Goal: Answer question/provide support: Share knowledge or assist other users

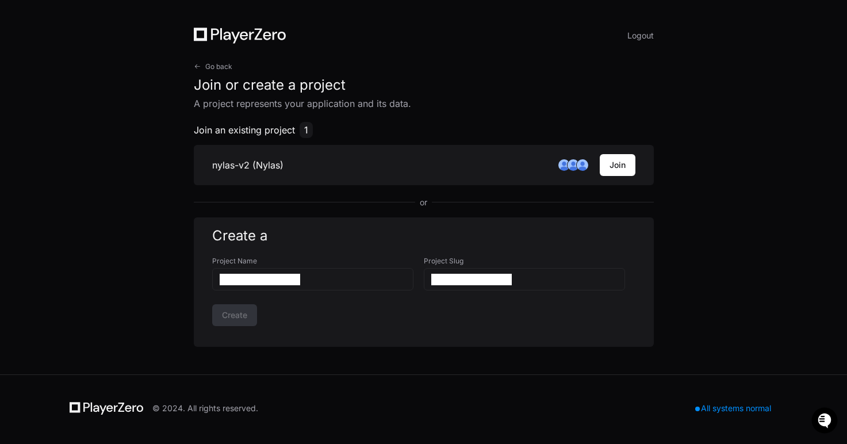
drag, startPoint x: 604, startPoint y: 162, endPoint x: 588, endPoint y: 140, distance: 26.7
click at [588, 140] on div "Join an existing project 1 nylas-v2 (Nylas) Join or" at bounding box center [424, 165] width 460 height 86
click at [208, 62] on span "Go back" at bounding box center [218, 66] width 27 height 9
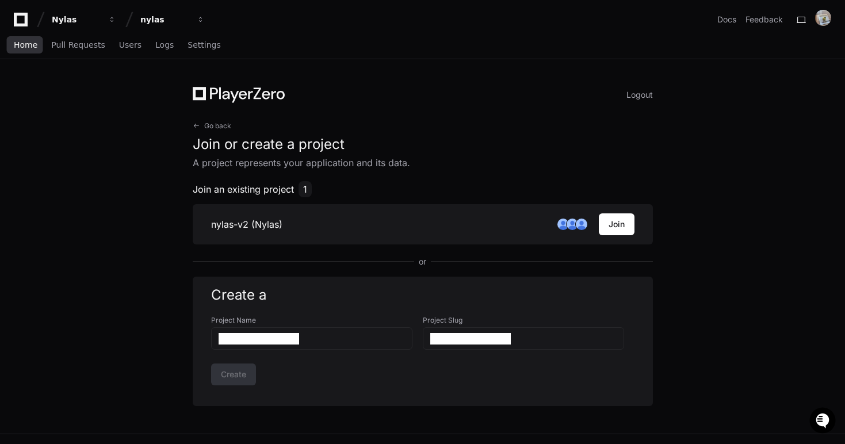
click at [27, 47] on span "Home" at bounding box center [26, 44] width 24 height 7
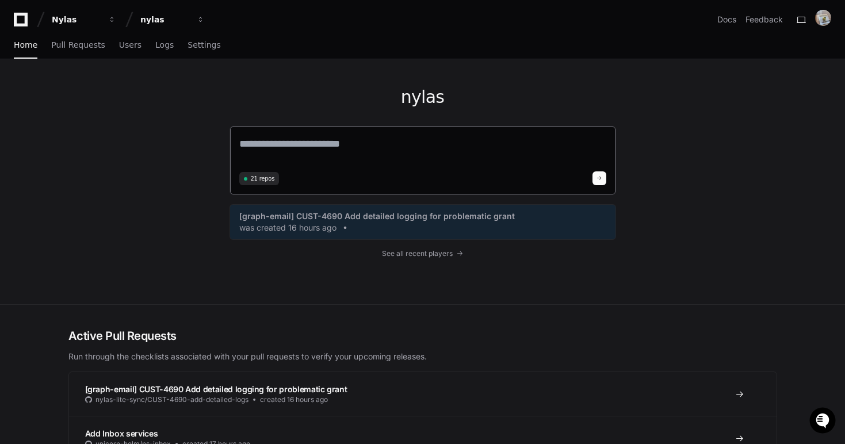
click at [268, 182] on span "21 repos" at bounding box center [263, 178] width 24 height 9
click at [273, 173] on div "21 repos" at bounding box center [259, 178] width 40 height 13
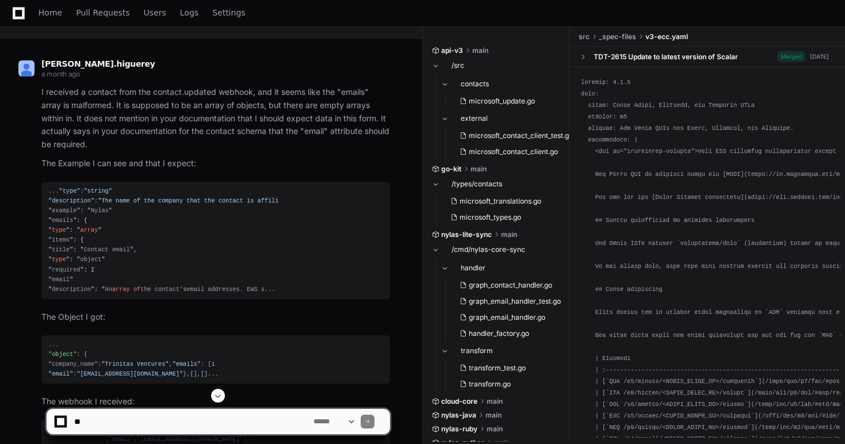
scroll to position [84, 0]
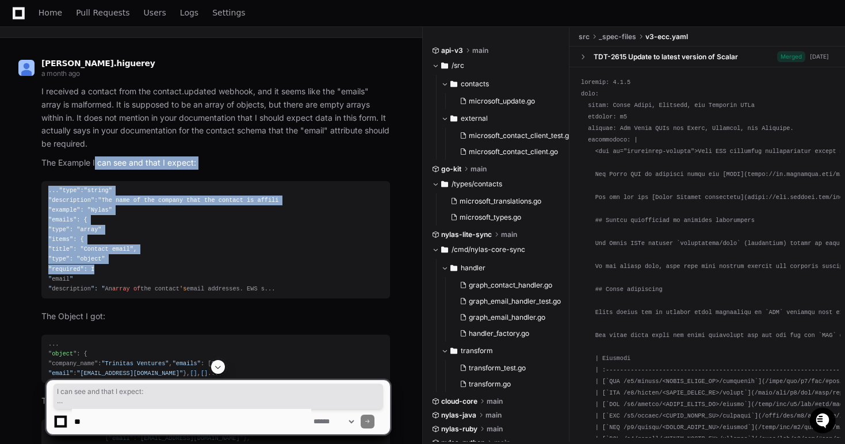
drag, startPoint x: 312, startPoint y: 278, endPoint x: 96, endPoint y: 167, distance: 243.9
click at [96, 167] on article "I received a contact from the contact.updated webhook, and it seems like the "e…" at bounding box center [215, 321] width 349 height 472
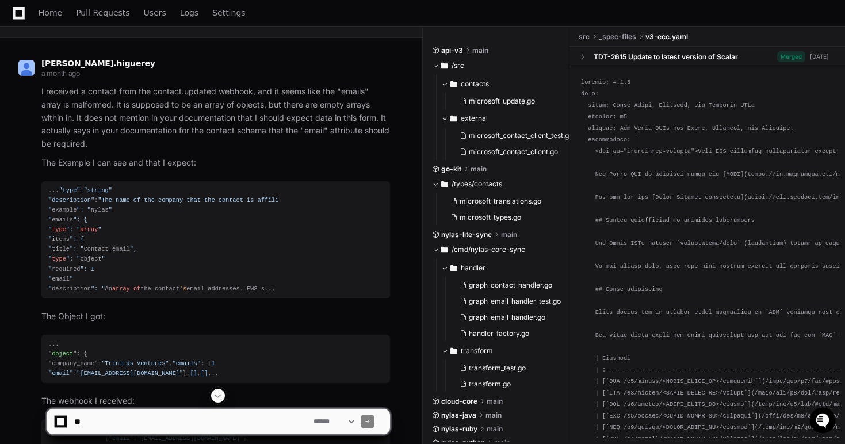
click at [154, 201] on div "... "type" : "string" "description" : "The name of the company that the contact…" at bounding box center [215, 240] width 335 height 108
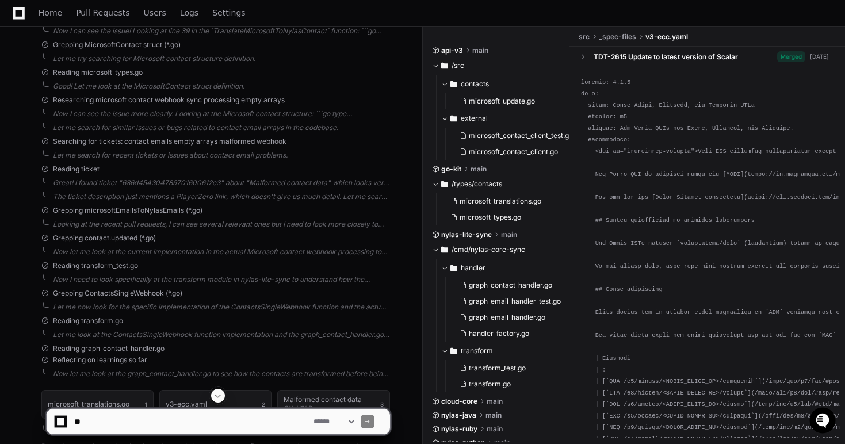
scroll to position [961, 0]
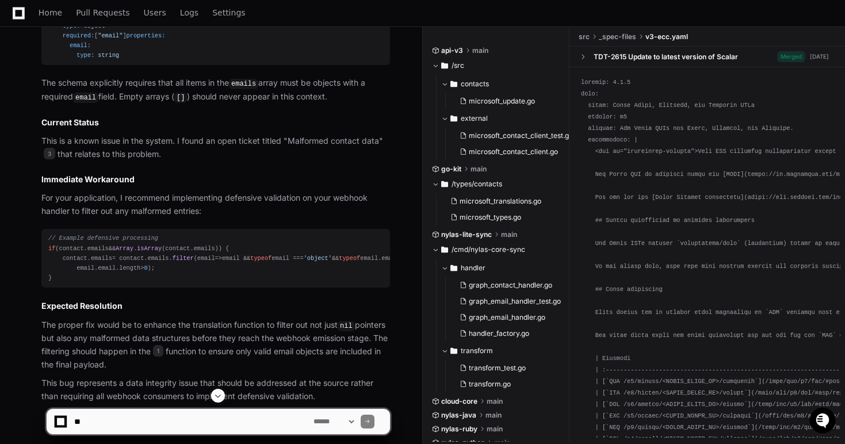
scroll to position [1685, 0]
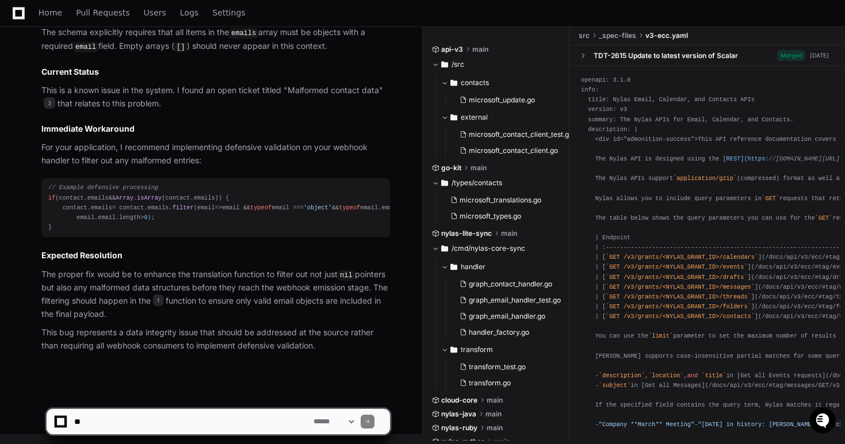
scroll to position [2260, 0]
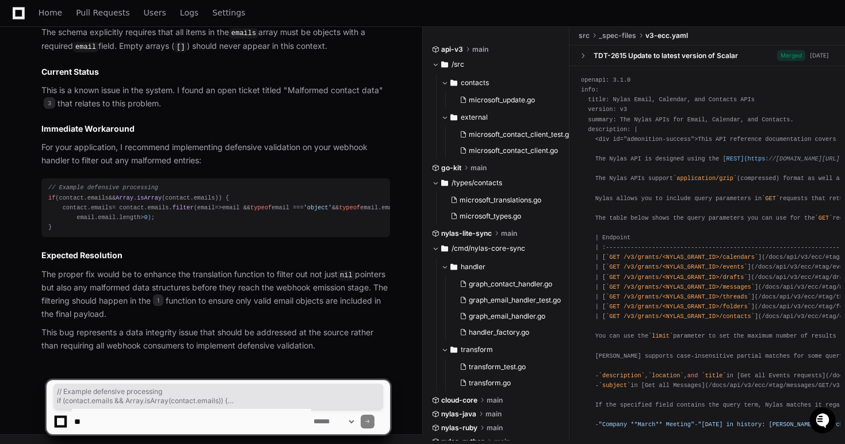
drag, startPoint x: 77, startPoint y: 227, endPoint x: 39, endPoint y: 143, distance: 92.7
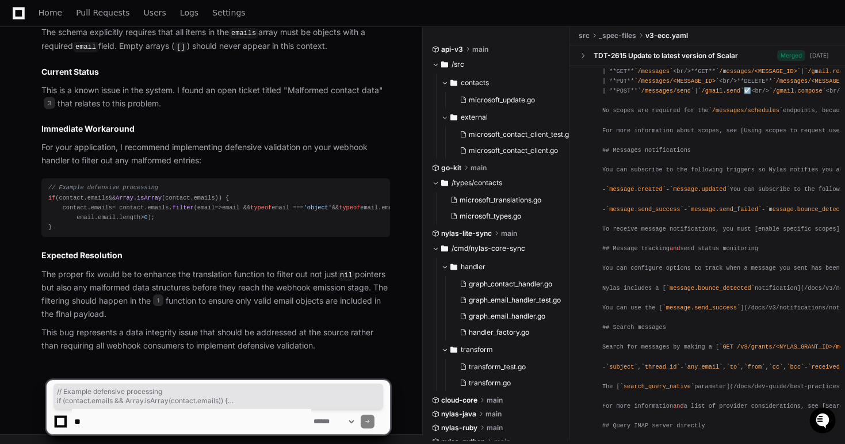
click at [311, 200] on div "// Example defensive processing if (contact. emails && Array . isArray (contact…" at bounding box center [215, 207] width 335 height 49
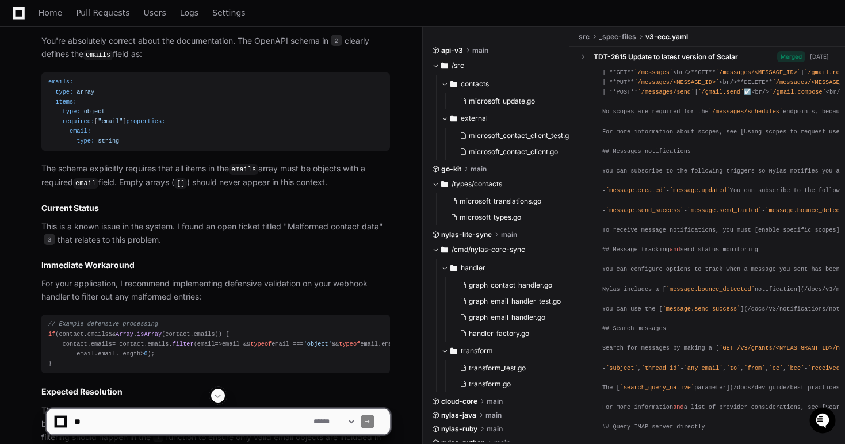
scroll to position [0, 0]
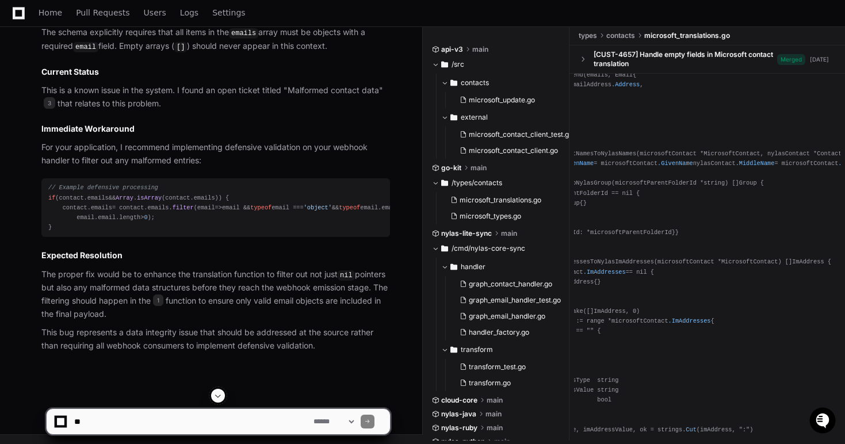
scroll to position [2260, 0]
click at [167, 420] on textarea at bounding box center [191, 421] width 239 height 25
click at [356, 421] on select "**********" at bounding box center [333, 422] width 45 height 8
click at [228, 424] on textarea at bounding box center [191, 421] width 239 height 25
click at [217, 425] on textarea at bounding box center [191, 421] width 239 height 25
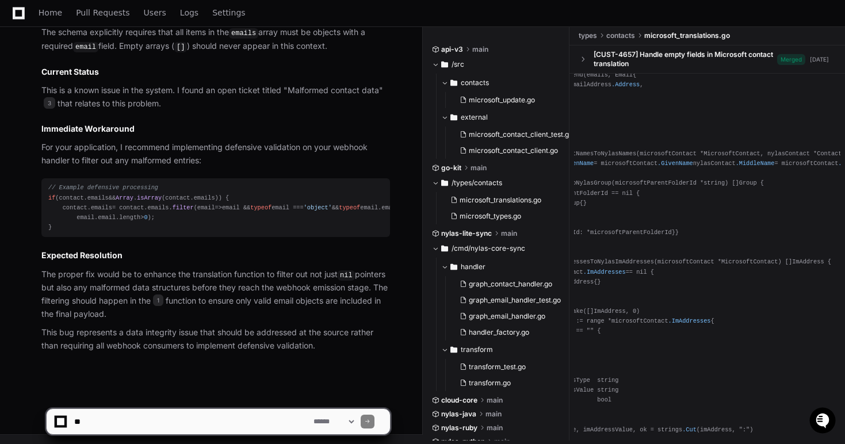
type textarea "*"
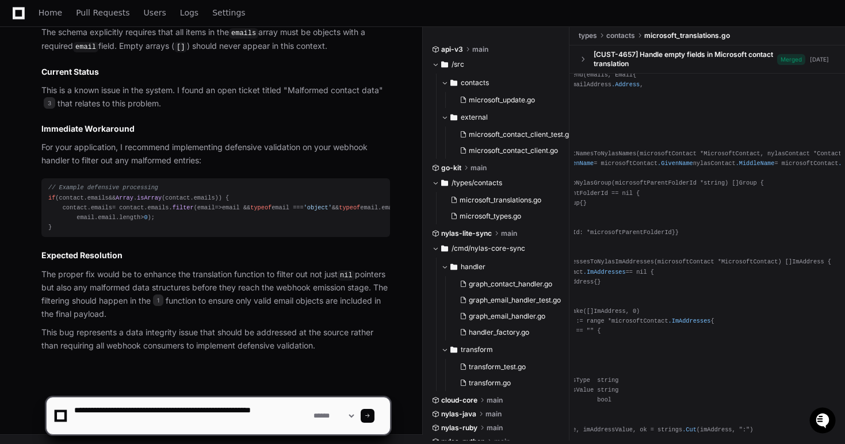
click at [240, 415] on textarea at bounding box center [191, 416] width 239 height 37
type textarea "**********"
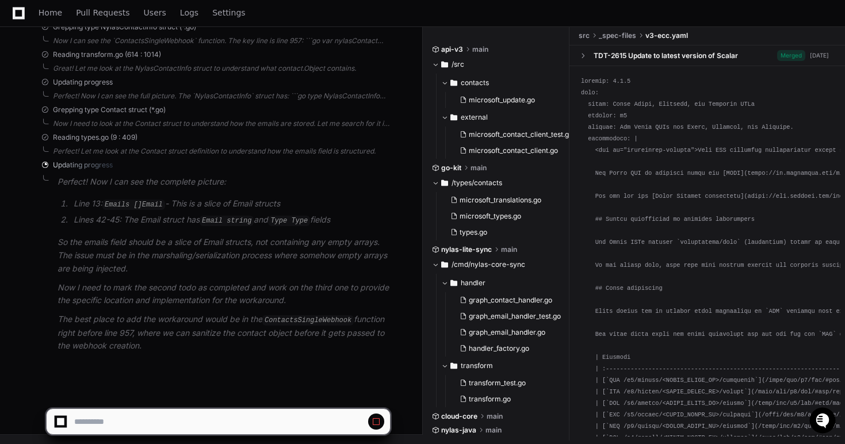
scroll to position [2789, 0]
click at [177, 339] on p "The best place to add the workaround would be in the ContactsSingleWebhook func…" at bounding box center [224, 333] width 333 height 40
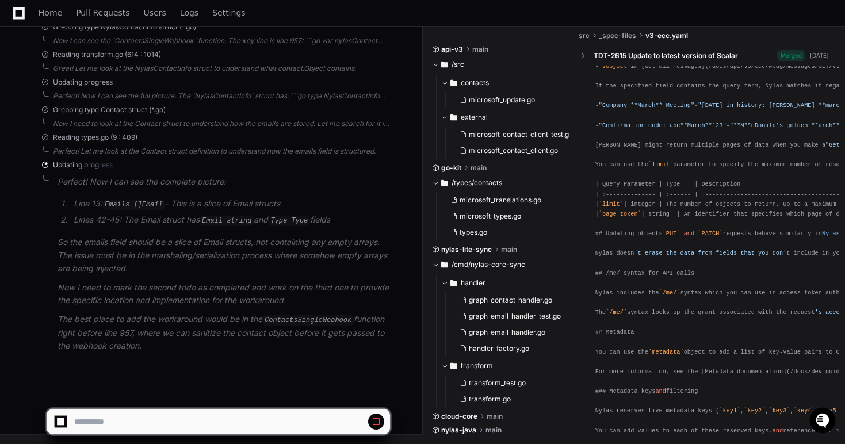
click at [296, 322] on code "ContactsSingleWebhook" at bounding box center [307, 320] width 91 height 10
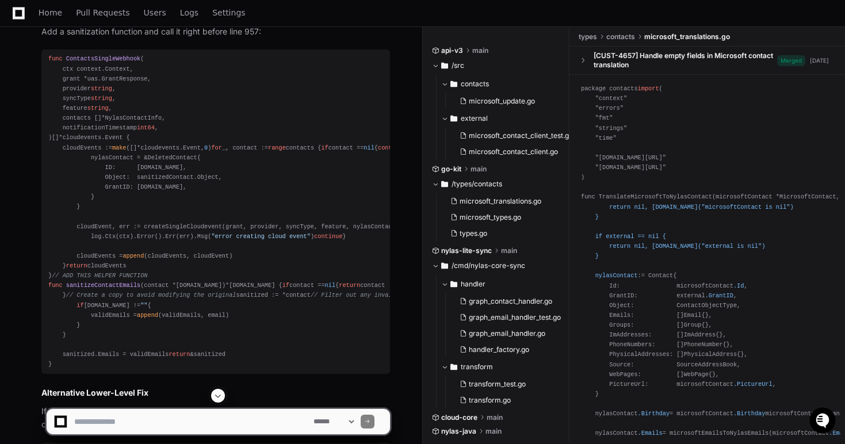
scroll to position [2903, 0]
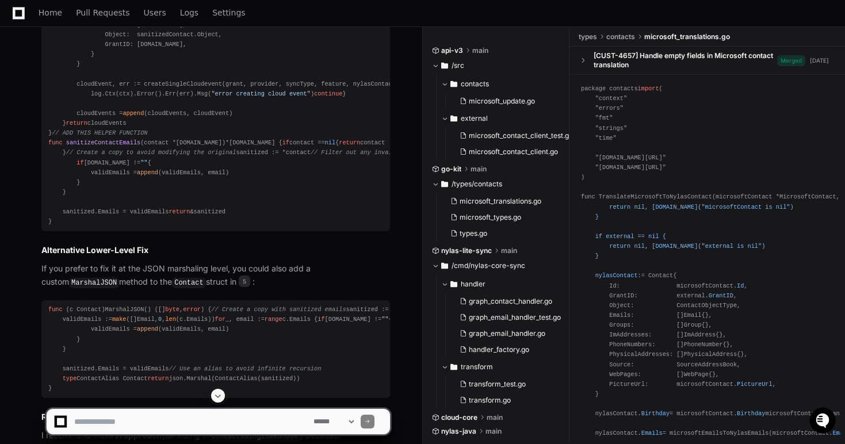
scroll to position [3035, 0]
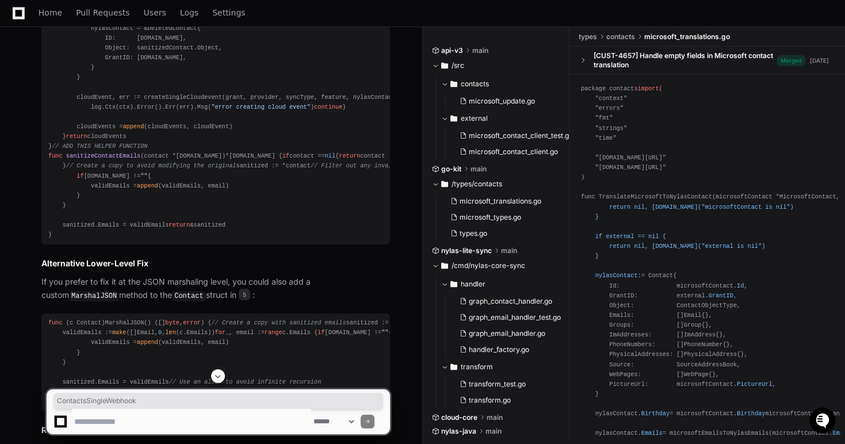
scroll to position [3022, 0]
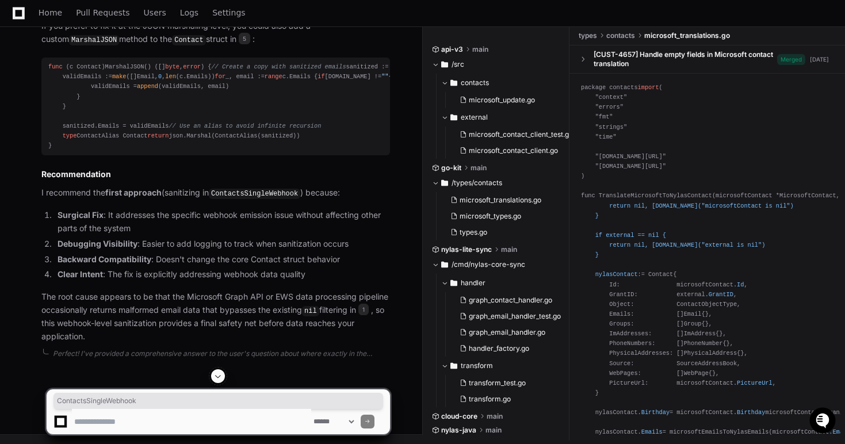
scroll to position [3484, 0]
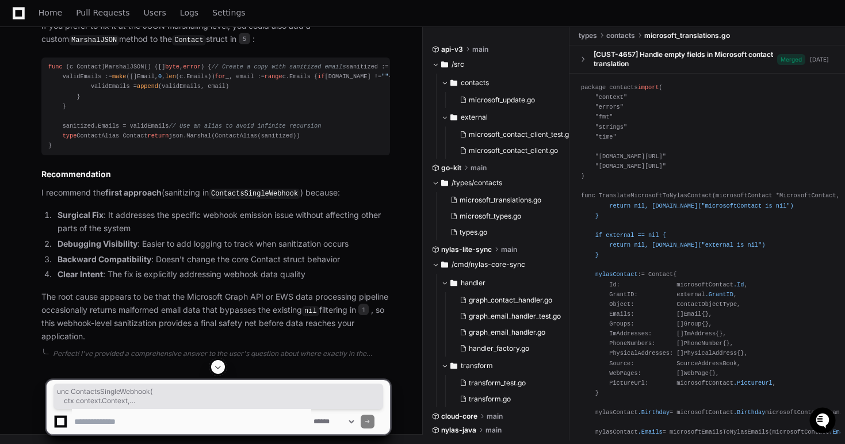
drag, startPoint x: 51, startPoint y: 106, endPoint x: 147, endPoint y: 341, distance: 253.3
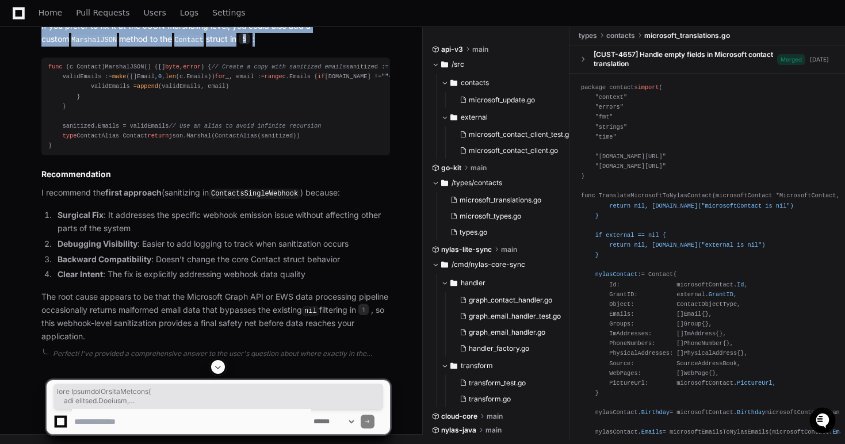
scroll to position [3807, 0]
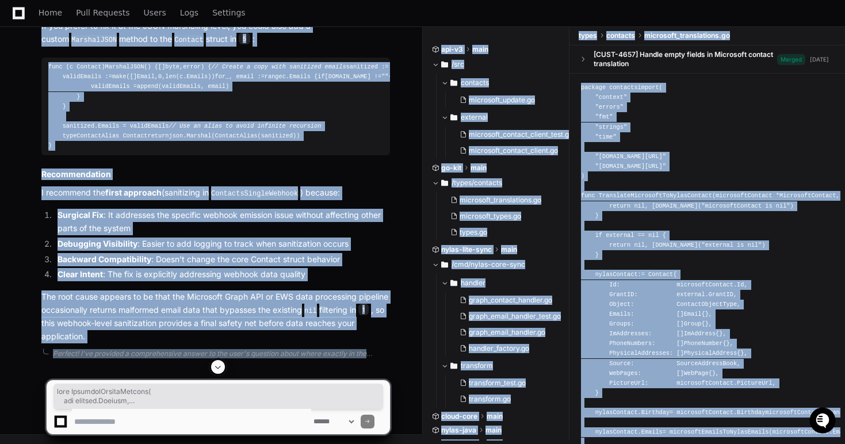
drag, startPoint x: 45, startPoint y: 103, endPoint x: 66, endPoint y: 362, distance: 259.7
click at [66, 362] on div at bounding box center [218, 367] width 345 height 14
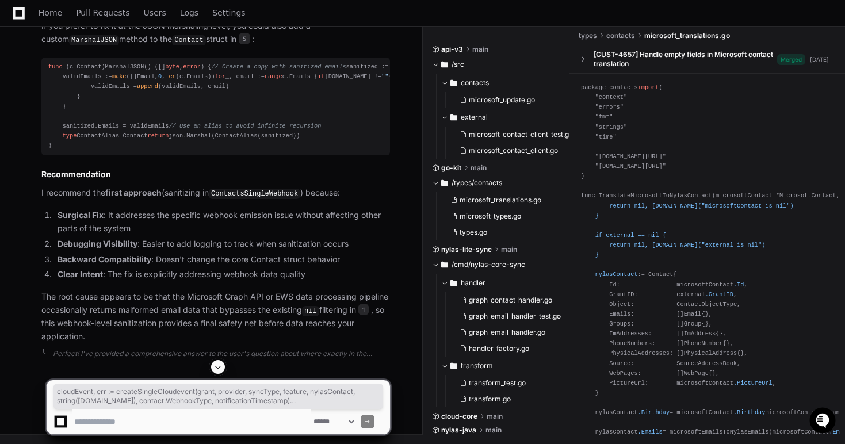
drag, startPoint x: 56, startPoint y: 368, endPoint x: 53, endPoint y: 43, distance: 324.5
copy div "func ContactsSingleWebhook ( ctx context.Context, grant *uas.GrantResponse, pro…"
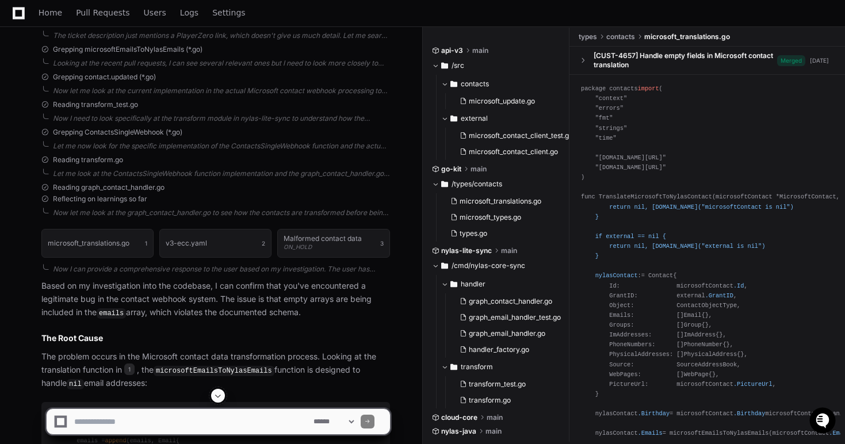
scroll to position [1047, 0]
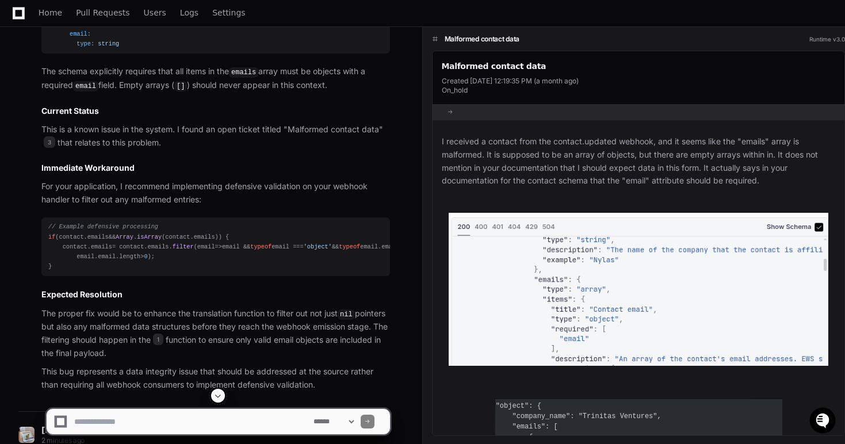
scroll to position [1701, 0]
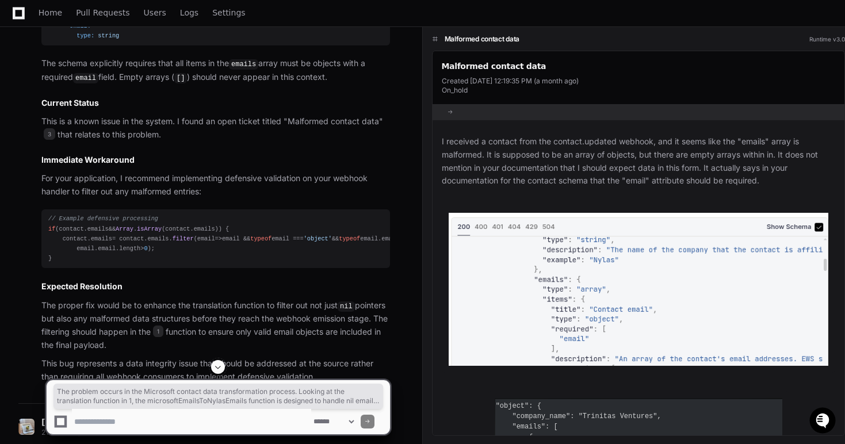
drag, startPoint x: 251, startPoint y: 156, endPoint x: 45, endPoint y: 126, distance: 208.8
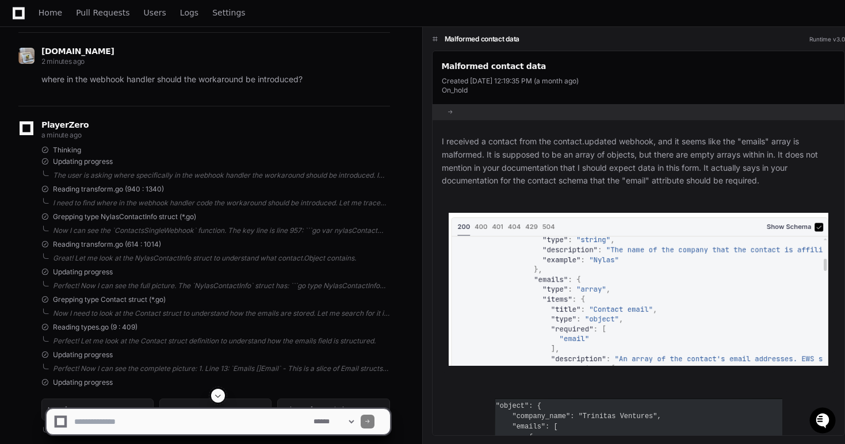
scroll to position [2077, 0]
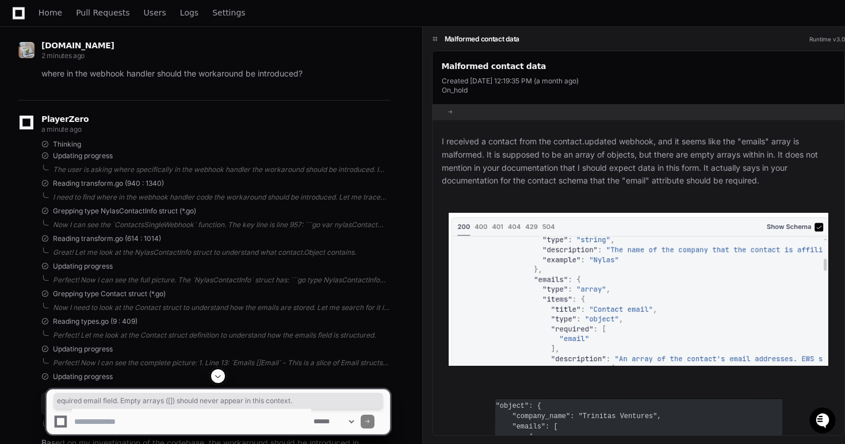
drag, startPoint x: 331, startPoint y: 194, endPoint x: 44, endPoint y: 188, distance: 287.7
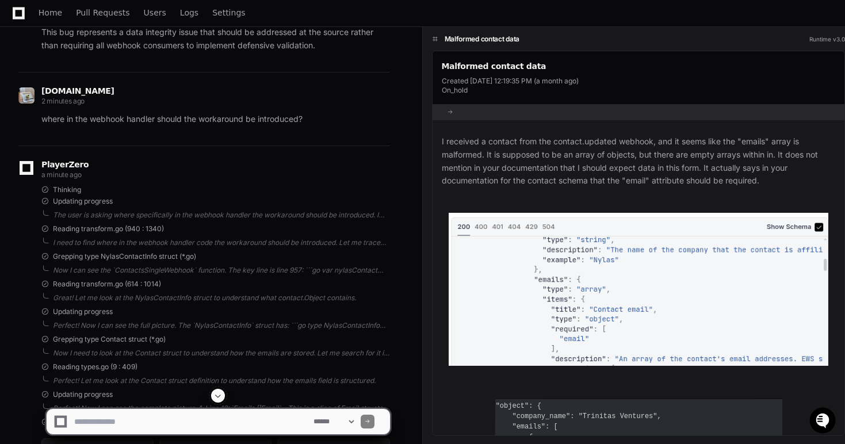
scroll to position [2031, 0]
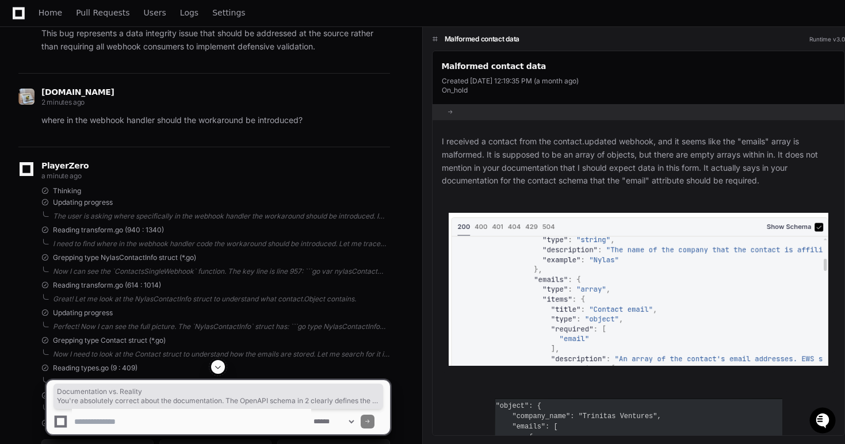
drag, startPoint x: 39, startPoint y: 66, endPoint x: 355, endPoint y: 238, distance: 360.2
copy article "Documentation vs. Reality You're absolutely correct about the documentation. Th…"
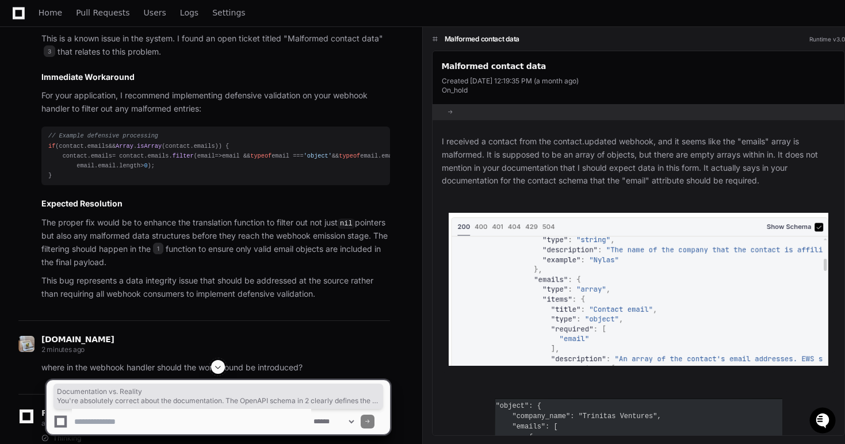
scroll to position [1776, 0]
